Goal: Find specific page/section: Find specific page/section

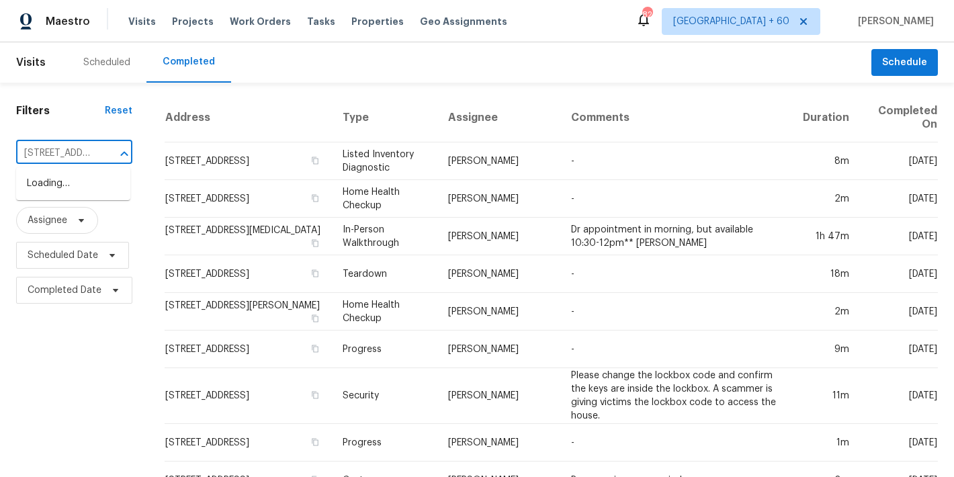
scroll to position [0, 94]
click at [56, 188] on li "[STREET_ADDRESS]" at bounding box center [73, 184] width 114 height 22
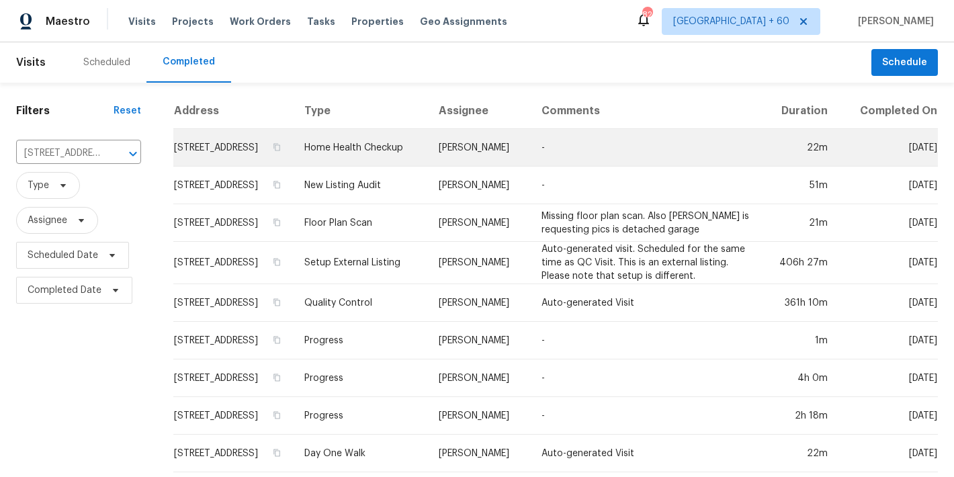
click at [200, 150] on td "[STREET_ADDRESS]" at bounding box center [233, 148] width 120 height 38
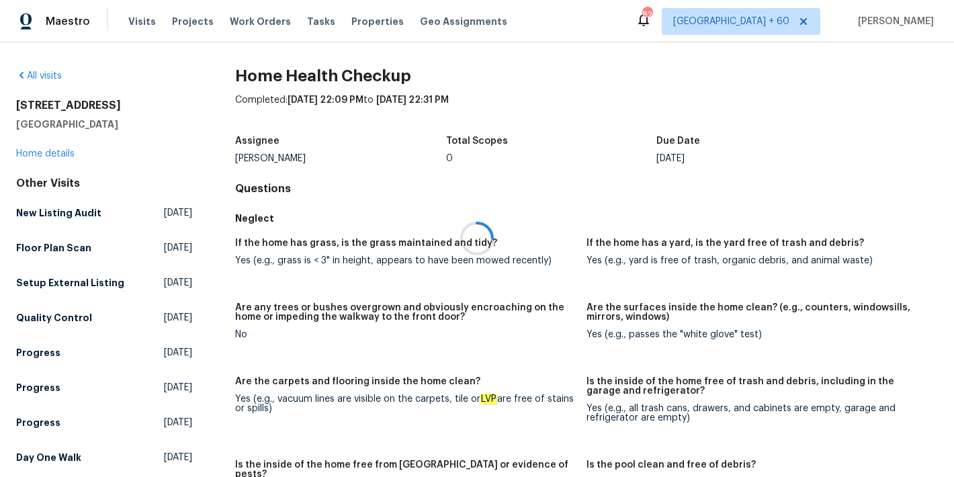
click at [31, 154] on div at bounding box center [477, 238] width 954 height 477
click at [31, 154] on link "Home details" at bounding box center [45, 153] width 58 height 9
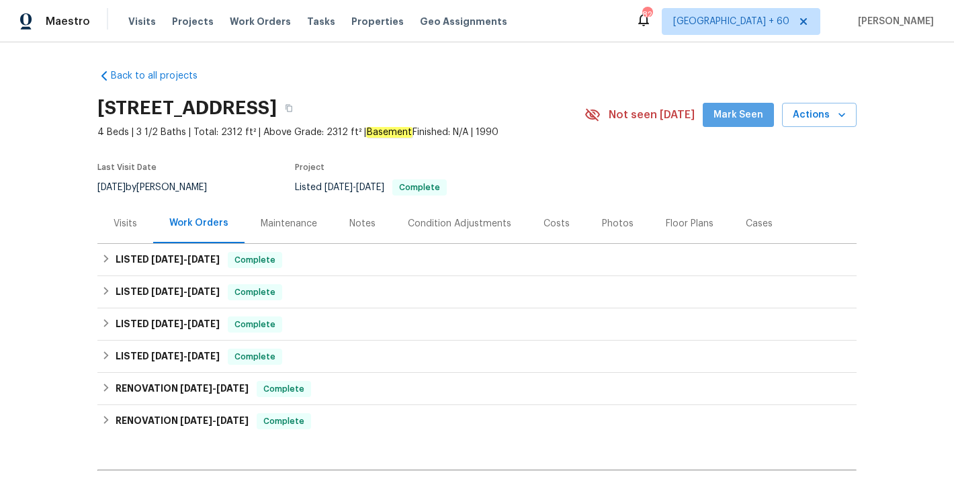
click at [743, 120] on span "Mark Seen" at bounding box center [738, 115] width 50 height 17
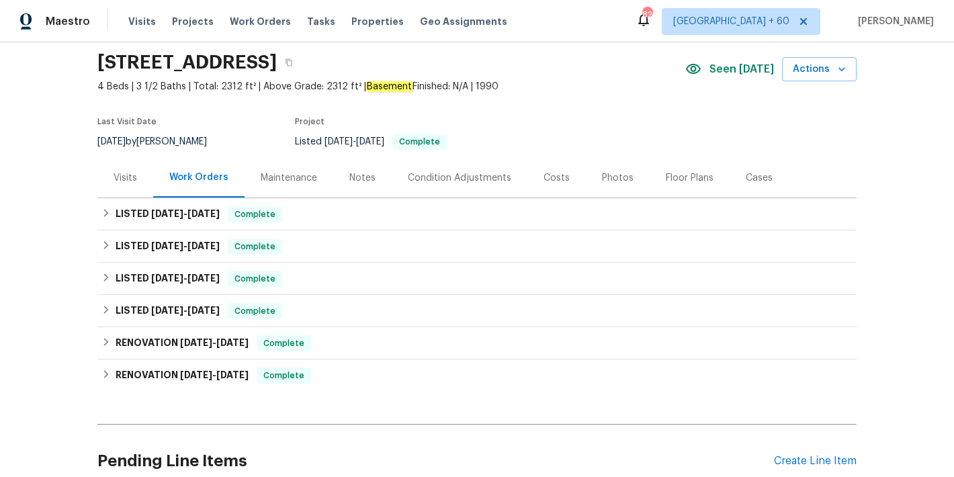
scroll to position [48, 0]
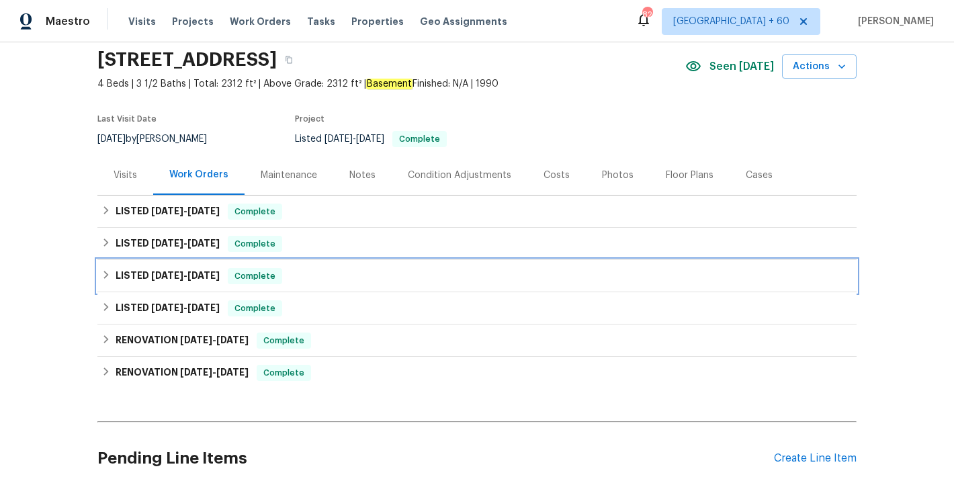
click at [334, 278] on div "LISTED [DATE] - [DATE] Complete" at bounding box center [476, 276] width 751 height 16
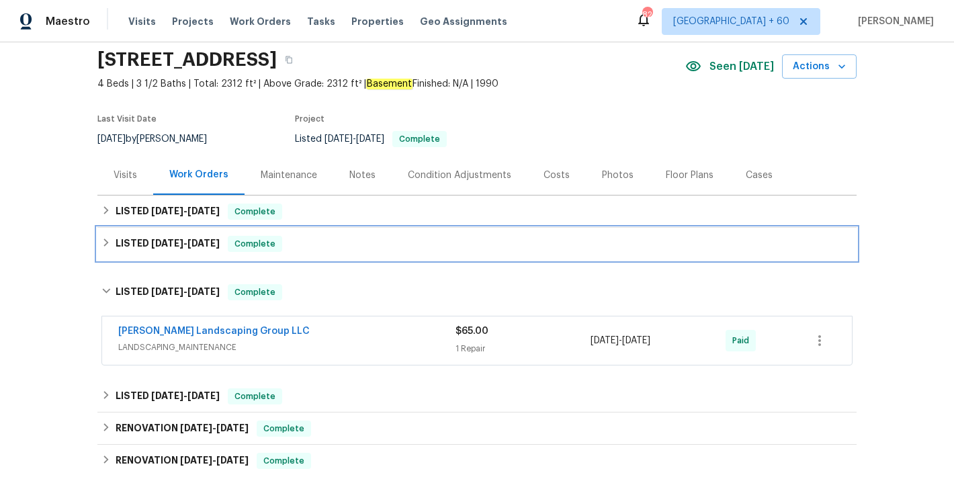
click at [316, 251] on div "LISTED [DATE] - [DATE] Complete" at bounding box center [476, 244] width 751 height 16
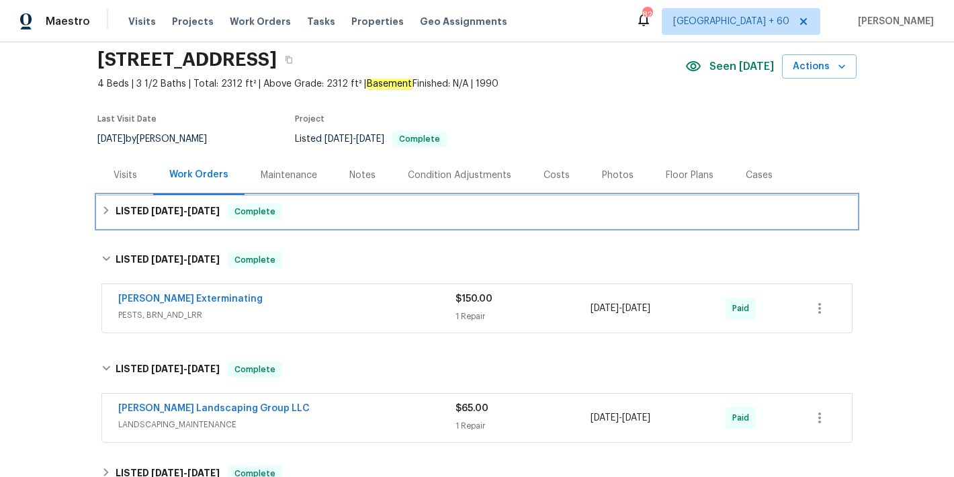
click at [331, 222] on div "LISTED [DATE] - [DATE] Complete" at bounding box center [476, 211] width 759 height 32
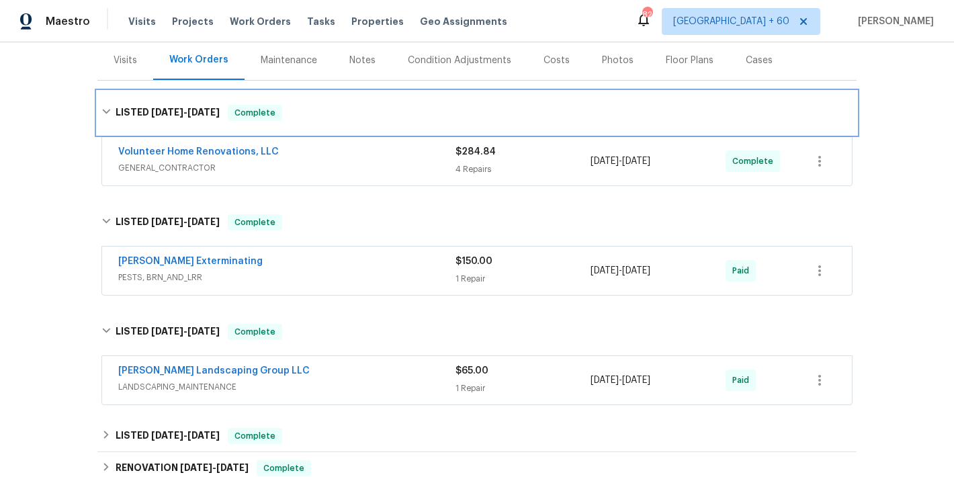
scroll to position [164, 0]
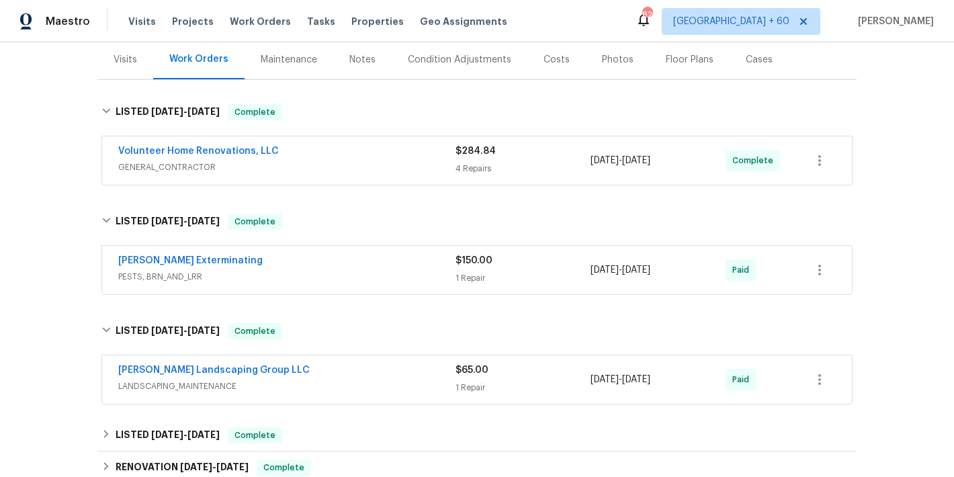
click at [909, 185] on div "Back to all projects [STREET_ADDRESS] 4 Beds | 3 1/2 Baths | Total: 2312 ft² | …" at bounding box center [477, 259] width 954 height 435
click at [392, 276] on span "PESTS, BRN_AND_LRR" at bounding box center [286, 276] width 337 height 13
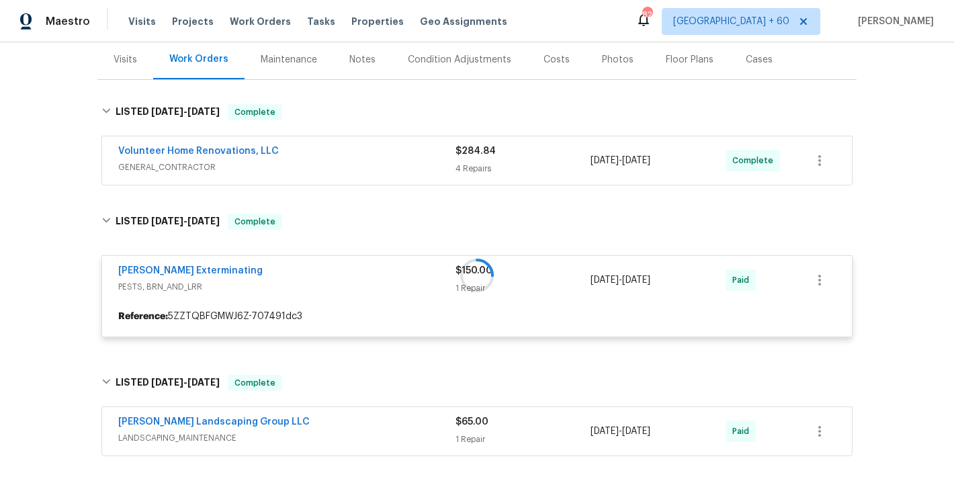
click at [424, 158] on div "Volunteer Home Renovations, LLC" at bounding box center [286, 152] width 337 height 16
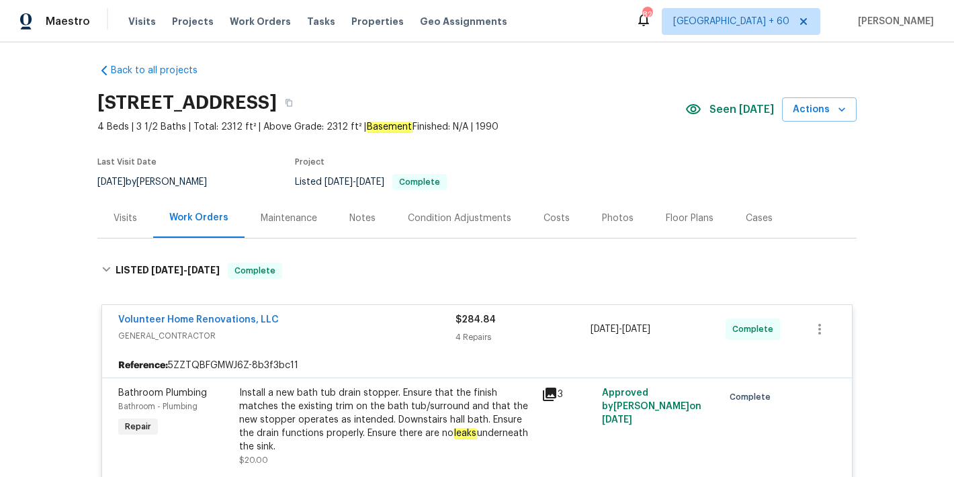
scroll to position [0, 0]
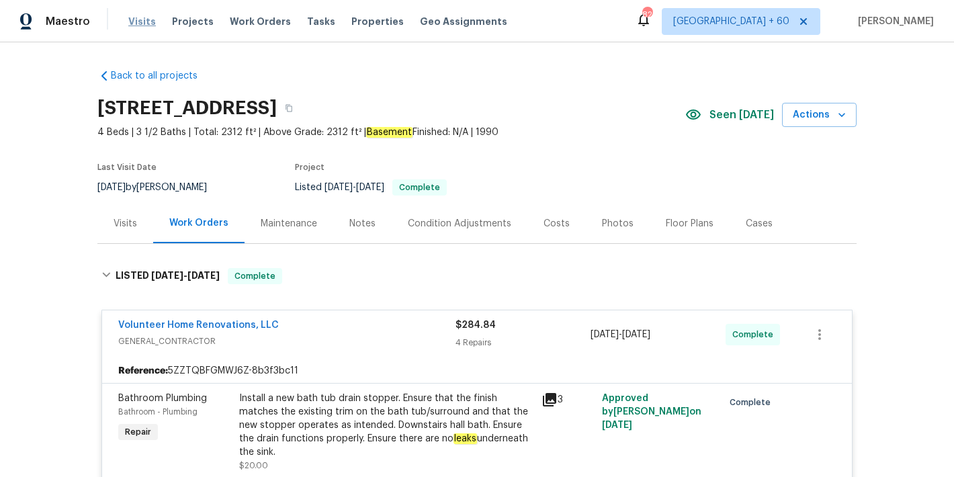
click at [132, 24] on span "Visits" at bounding box center [142, 21] width 28 height 13
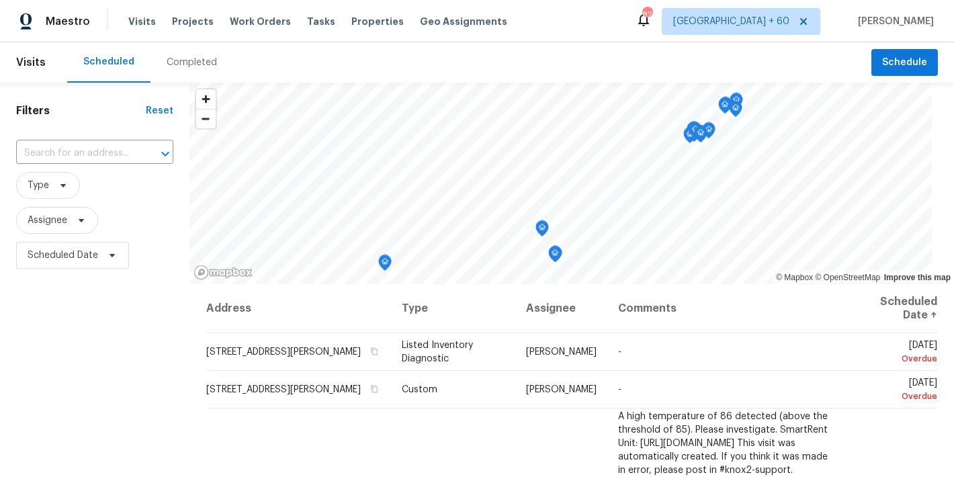
click at [189, 64] on div "Completed" at bounding box center [192, 62] width 50 height 13
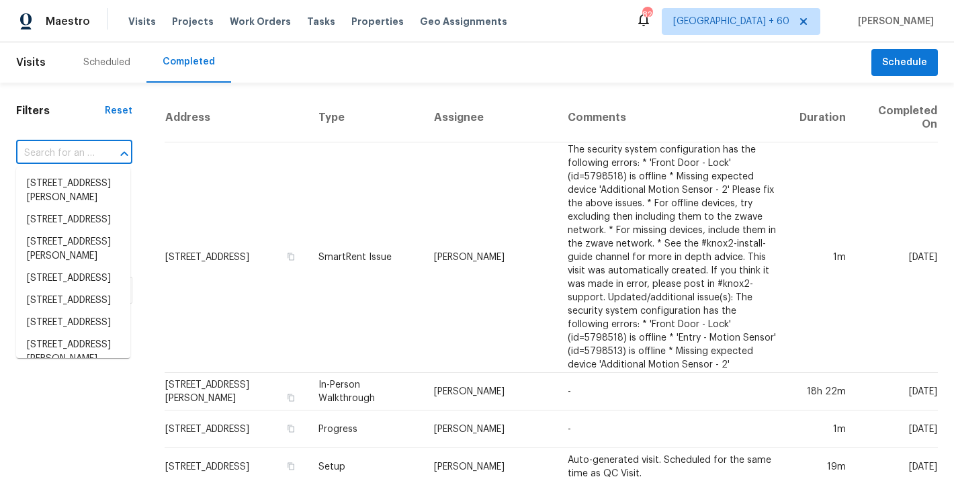
click at [75, 150] on input "text" at bounding box center [55, 153] width 79 height 21
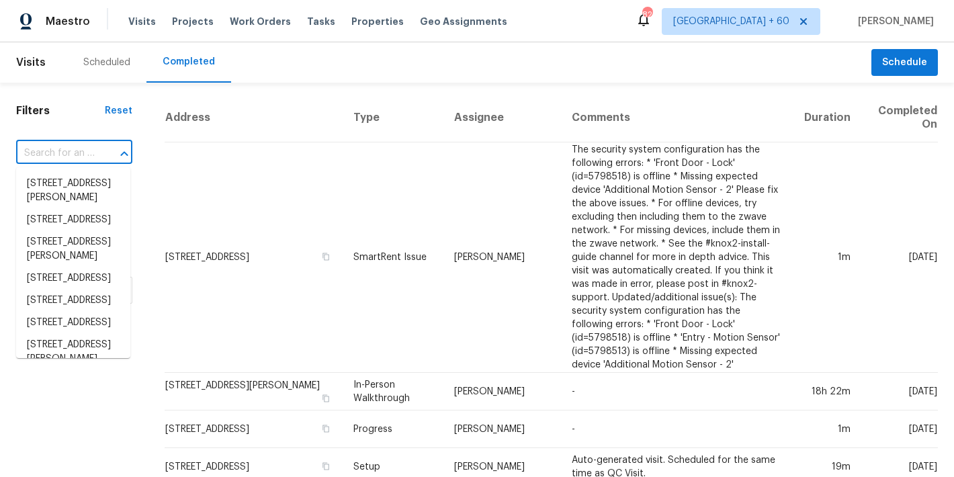
paste input "[STREET_ADDRESS]"
type input "[STREET_ADDRESS]"
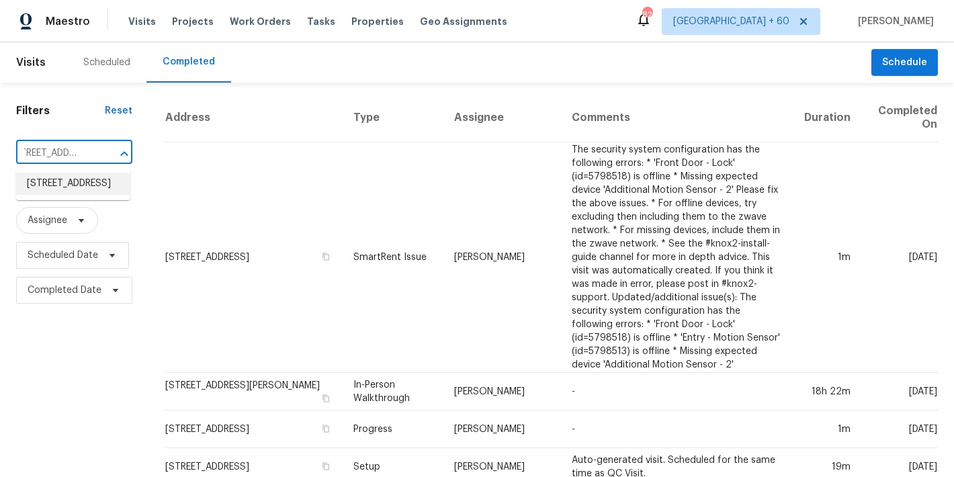
click at [73, 188] on li "[STREET_ADDRESS]" at bounding box center [73, 184] width 114 height 22
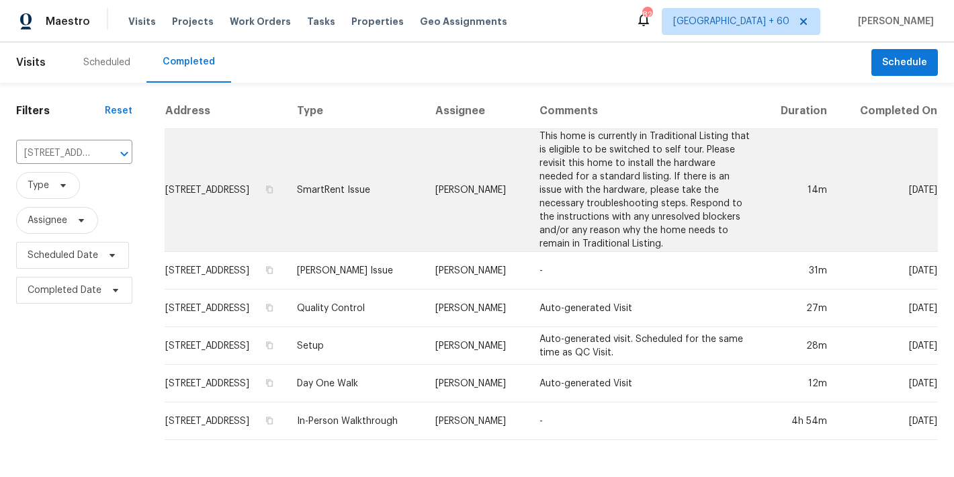
click at [206, 184] on td "[STREET_ADDRESS]" at bounding box center [226, 190] width 122 height 123
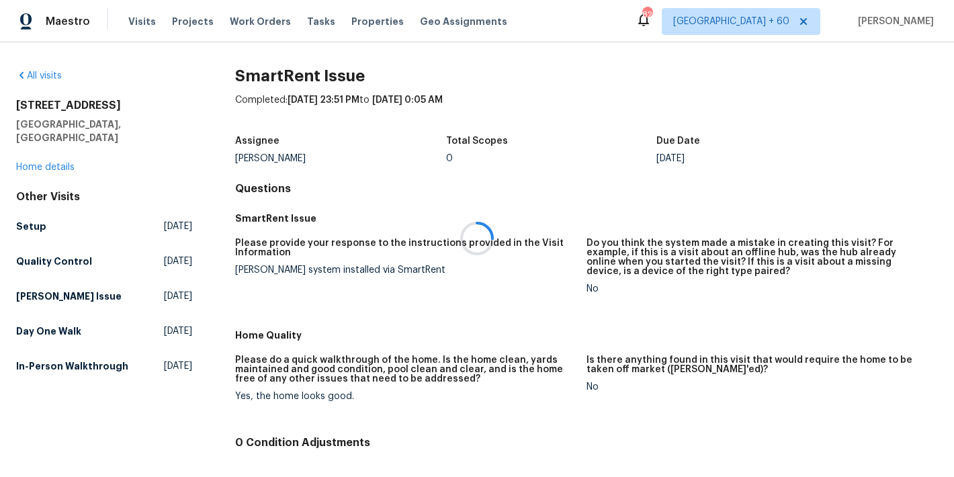
click at [36, 155] on div at bounding box center [477, 238] width 954 height 477
click at [28, 163] on link "Home details" at bounding box center [45, 167] width 58 height 9
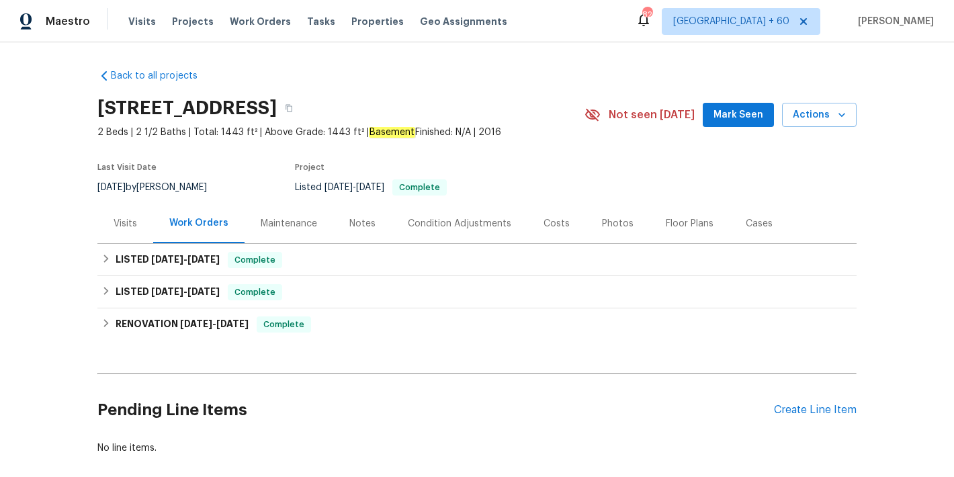
click at [729, 115] on span "Mark Seen" at bounding box center [738, 115] width 50 height 17
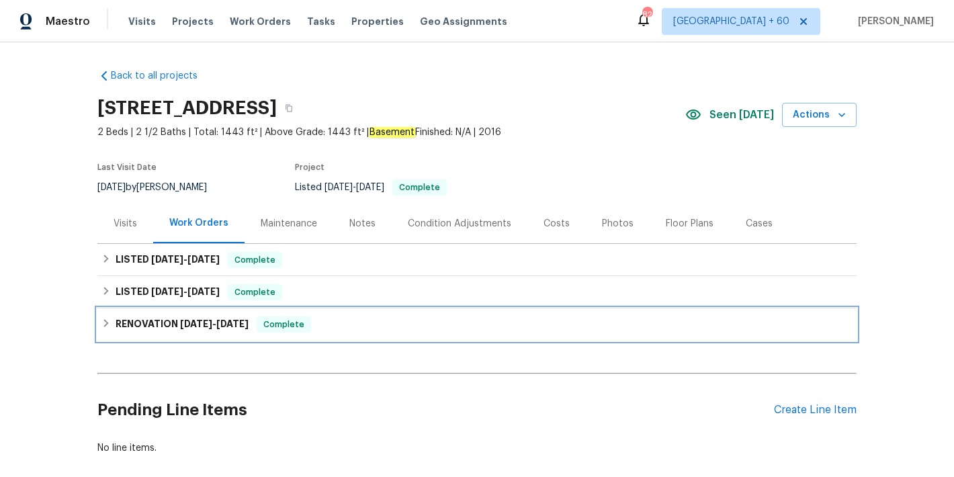
click at [235, 332] on h6 "RENOVATION [DATE] - [DATE]" at bounding box center [182, 324] width 133 height 16
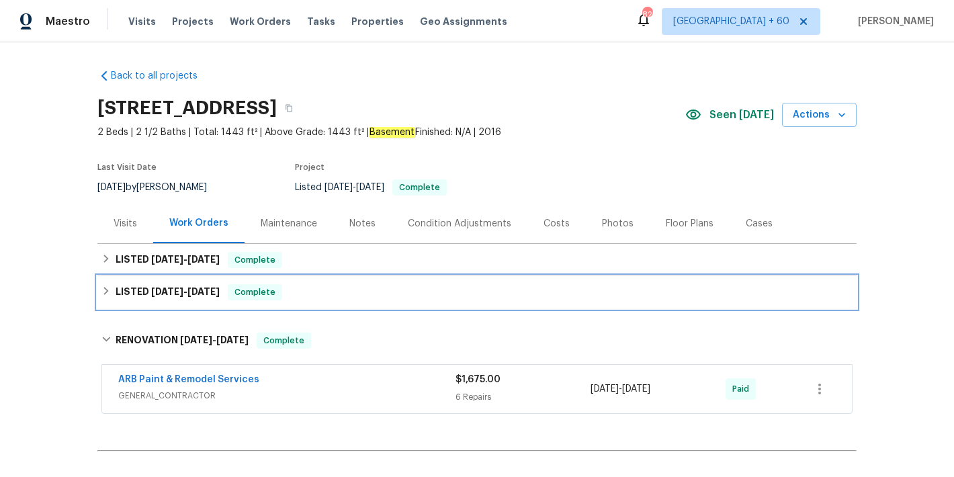
click at [216, 297] on h6 "LISTED [DATE] - [DATE]" at bounding box center [168, 292] width 104 height 16
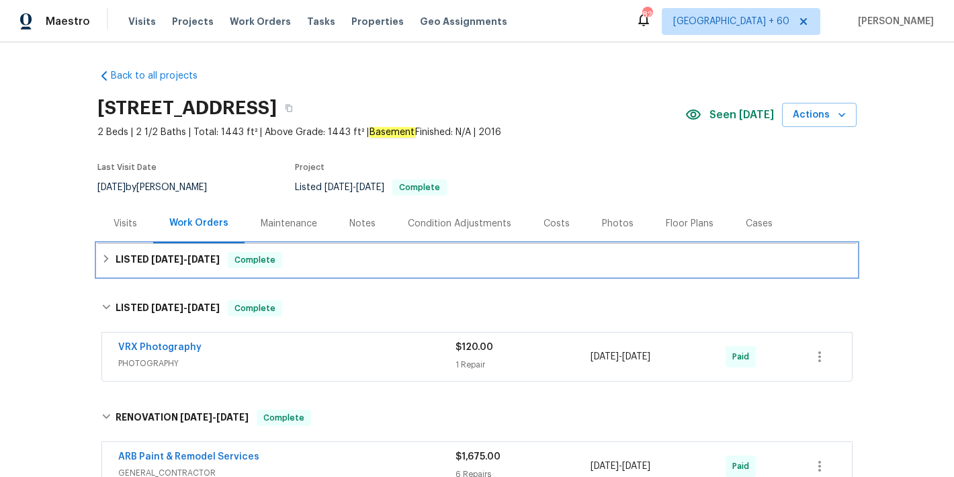
click at [312, 268] on div "LISTED [DATE] - [DATE] Complete" at bounding box center [476, 260] width 759 height 32
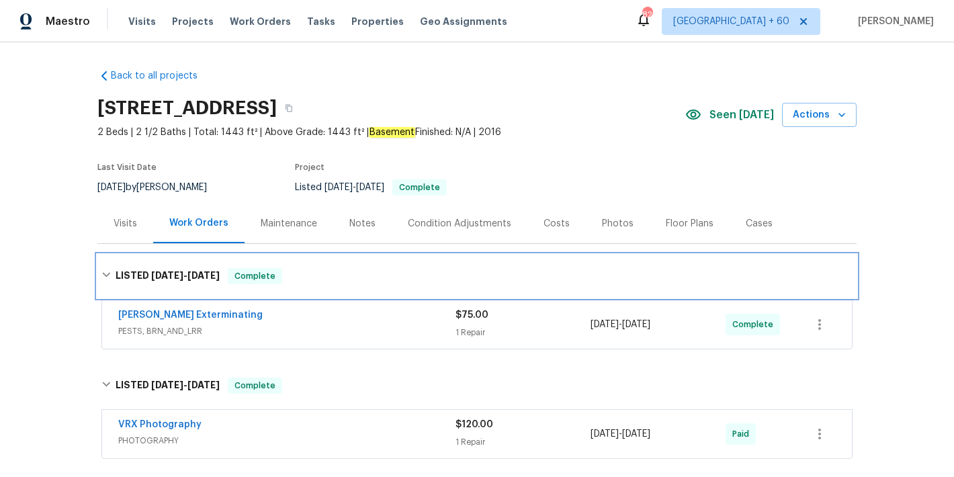
scroll to position [93, 0]
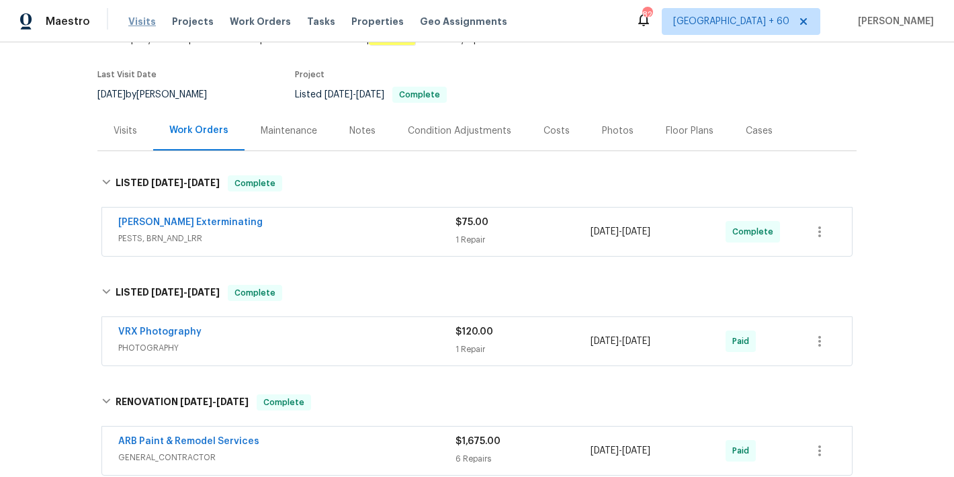
click at [146, 21] on span "Visits" at bounding box center [142, 21] width 28 height 13
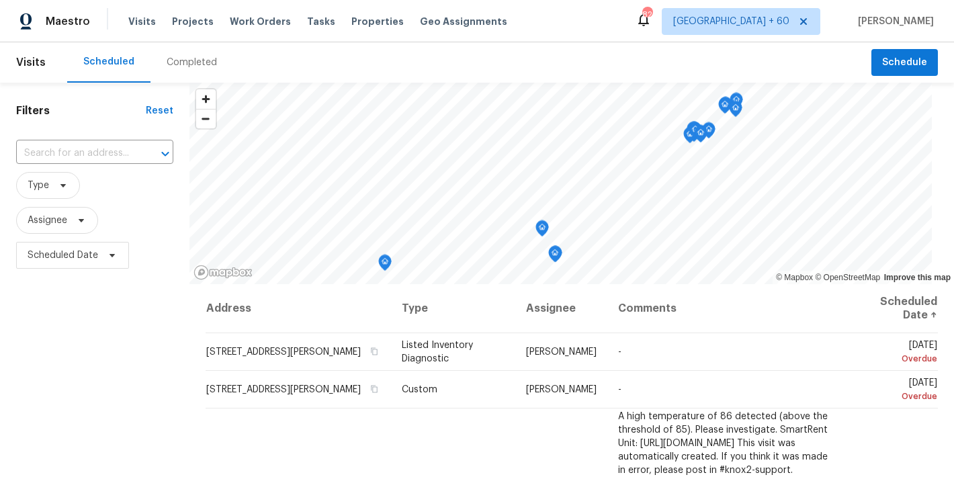
click at [201, 62] on div "Completed" at bounding box center [192, 62] width 50 height 13
